Goal: Navigation & Orientation: Go to known website

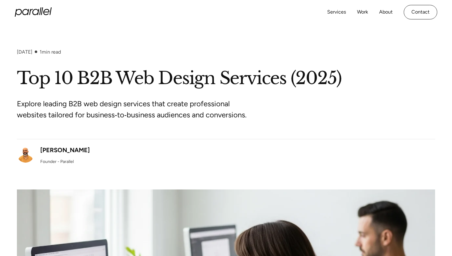
click at [41, 14] on icon "home" at bounding box center [42, 11] width 2 height 8
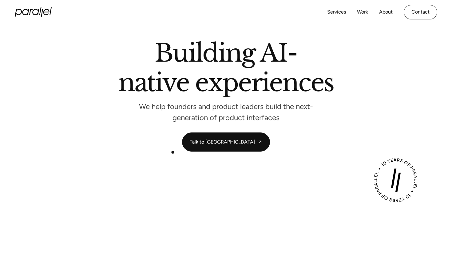
scroll to position [143, 0]
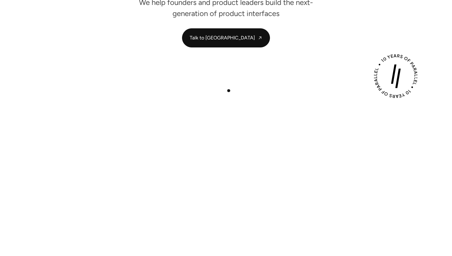
click at [229, 90] on div "Play with Sound" at bounding box center [226, 197] width 423 height 238
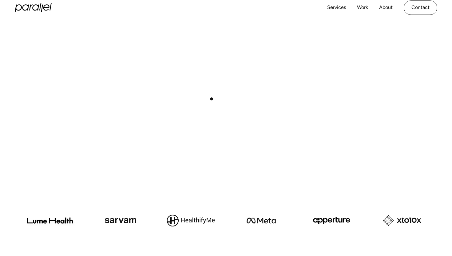
scroll to position [0, 0]
